Goal: Transaction & Acquisition: Obtain resource

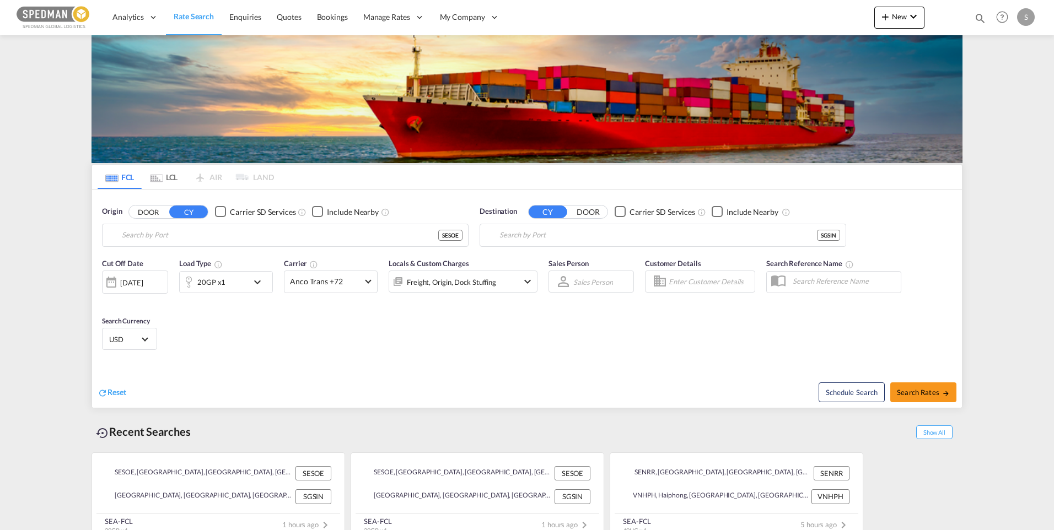
type input "Sodertalje, SESOE"
drag, startPoint x: 573, startPoint y: 234, endPoint x: 418, endPoint y: 234, distance: 154.9
click at [418, 234] on div "Origin DOOR CY Carrier SD Services Include Nearby Sodertalje, SESOE Destination…" at bounding box center [527, 221] width 870 height 63
drag, startPoint x: 571, startPoint y: 236, endPoint x: 476, endPoint y: 237, distance: 95.4
click at [476, 237] on div "Destination CY DOOR Carrier SD Services Include Nearby [GEOGRAPHIC_DATA], [GEOG…" at bounding box center [663, 227] width 378 height 52
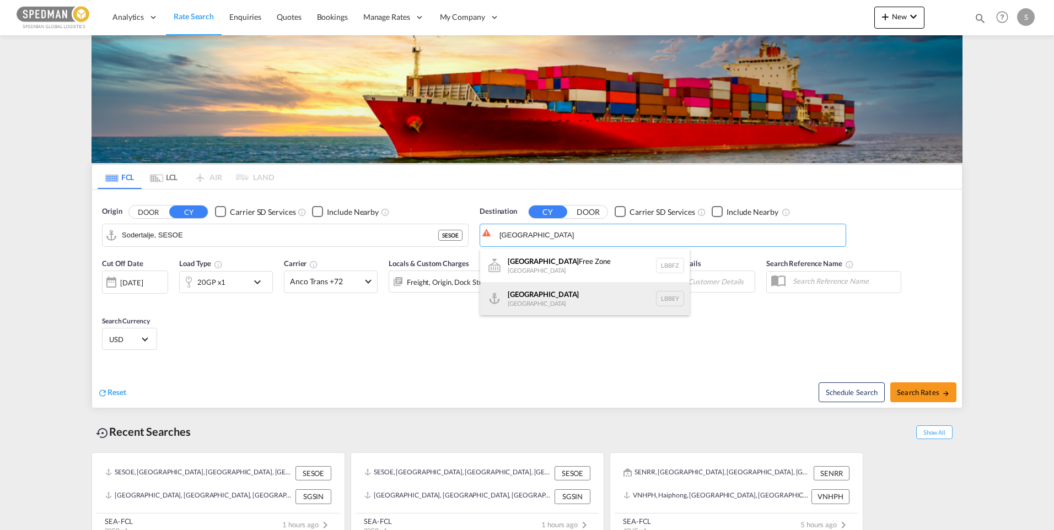
click at [539, 298] on div "Beirut [GEOGRAPHIC_DATA] LBBEY" at bounding box center [584, 298] width 209 height 33
type input "[GEOGRAPHIC_DATA], LBBEY"
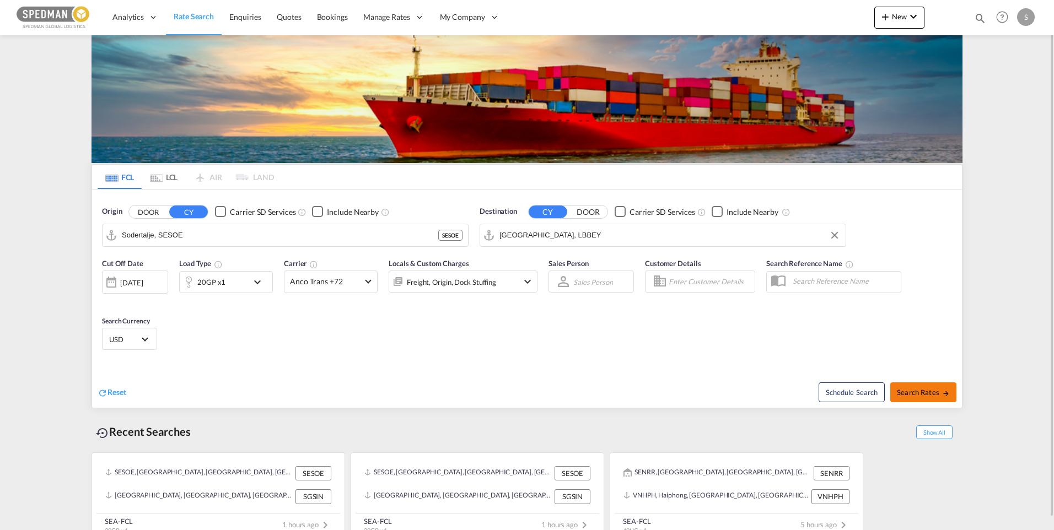
click at [912, 388] on span "Search Rates" at bounding box center [923, 392] width 53 height 9
type input "SESOE to LBBEY / [DATE]"
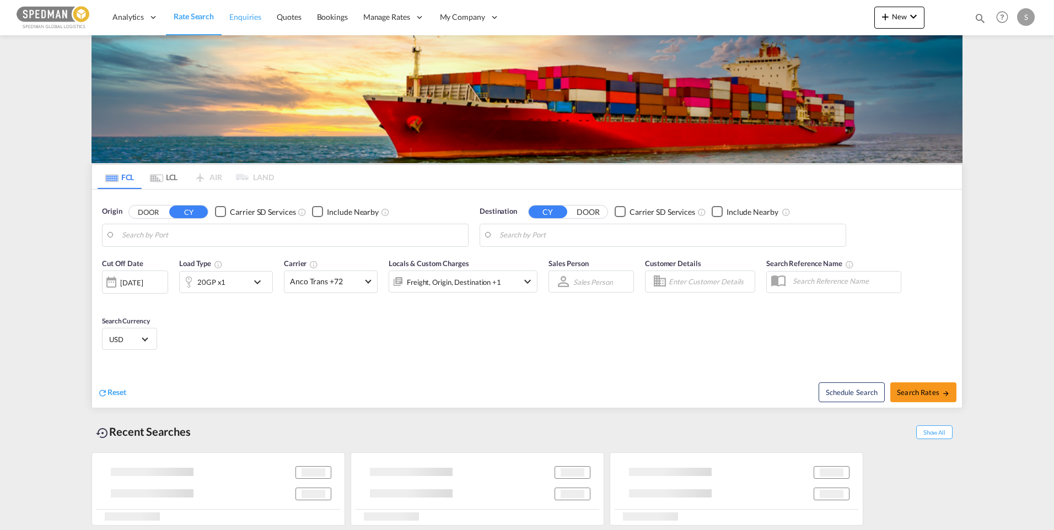
type input "Sodertalje, SESOE"
type input "[GEOGRAPHIC_DATA], LBBEY"
